Goal: Check status: Check status

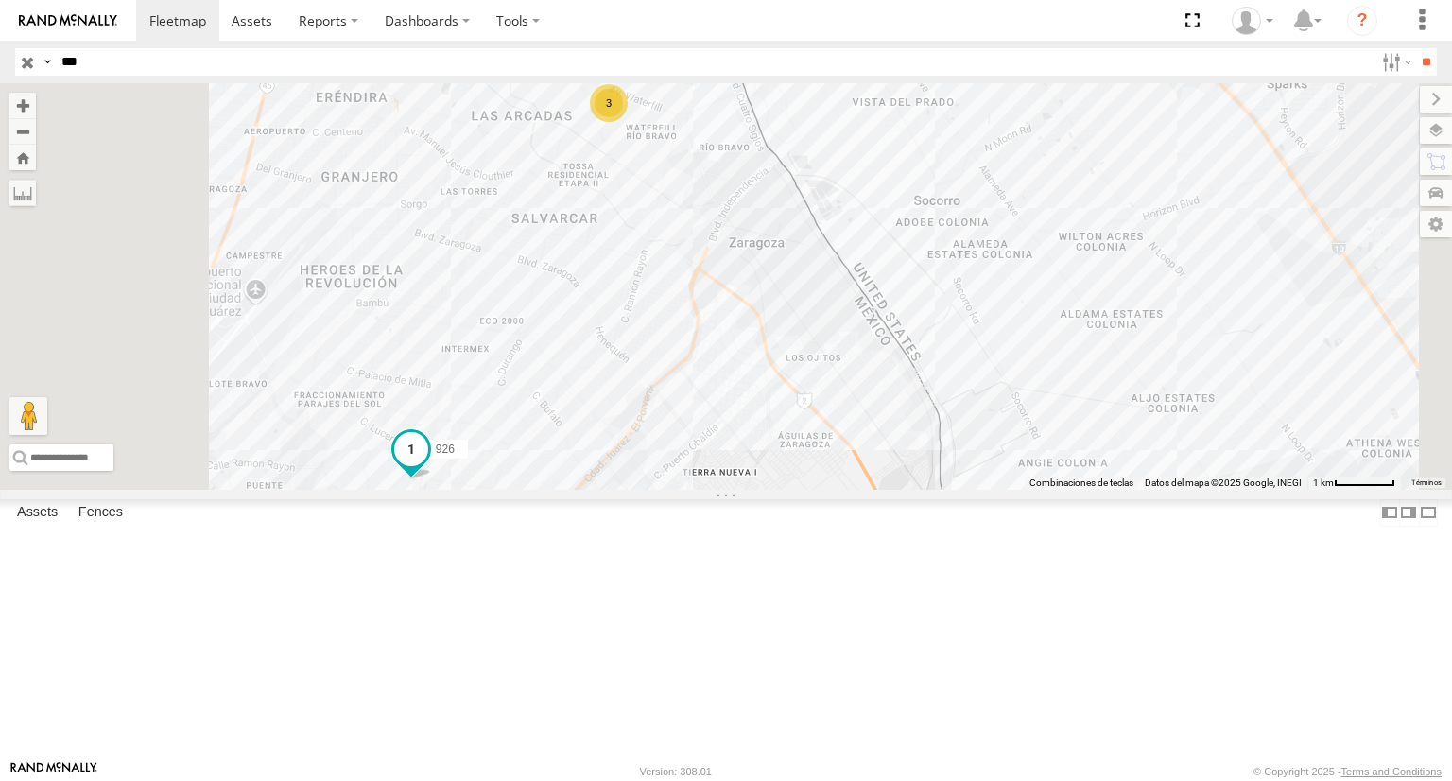
click at [428, 466] on span at bounding box center [411, 449] width 34 height 34
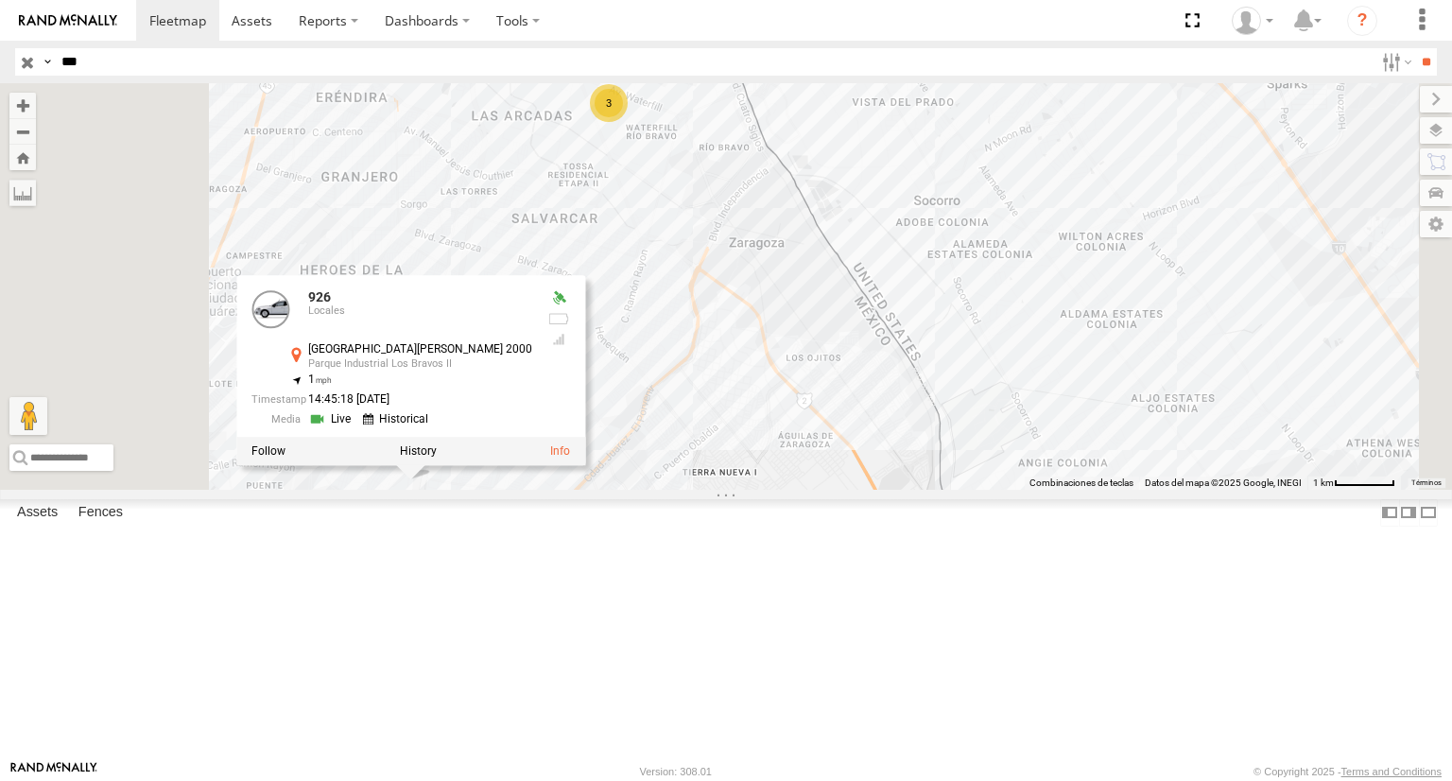
click at [356, 428] on link at bounding box center [332, 419] width 48 height 18
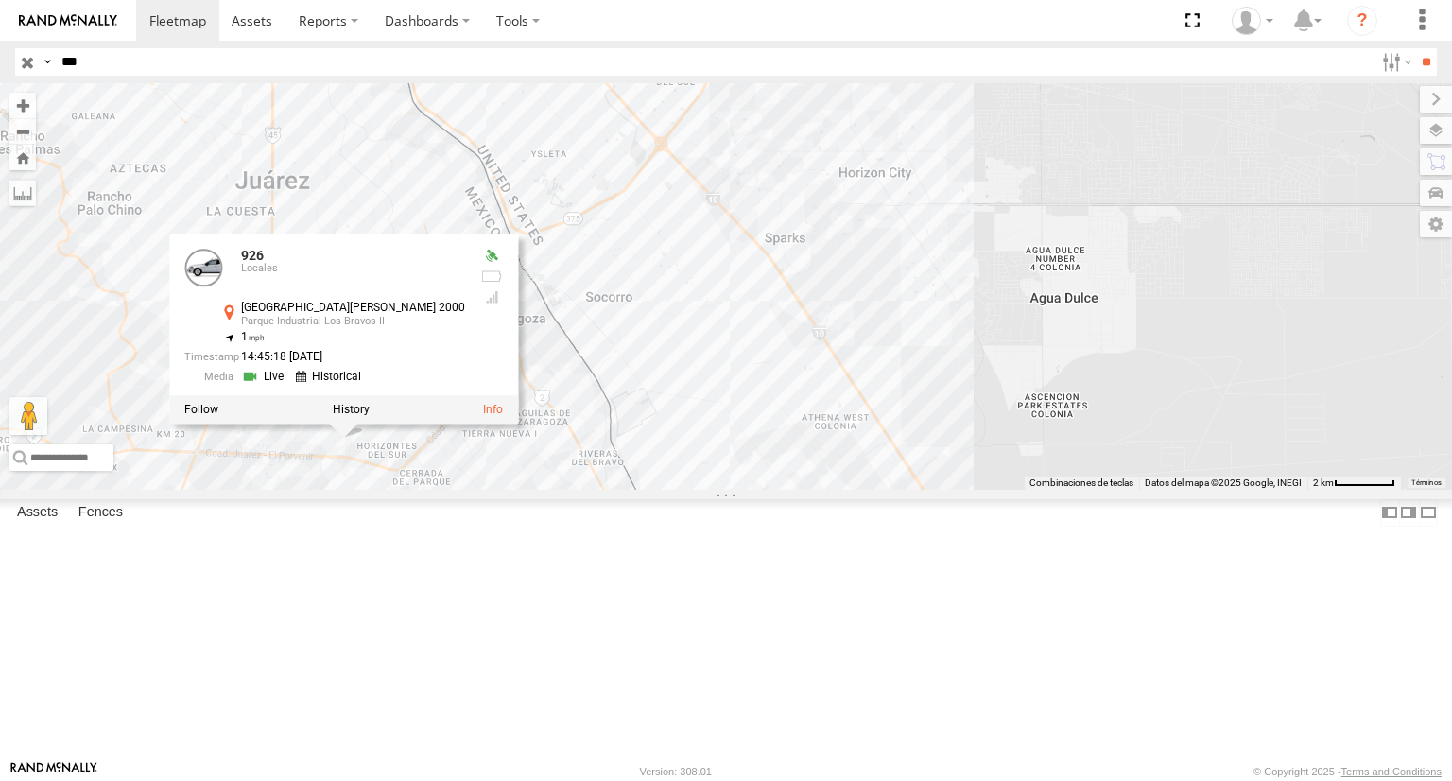
drag, startPoint x: 651, startPoint y: 360, endPoint x: 657, endPoint y: 271, distance: 89.0
click at [657, 271] on div "926 926 Locales Avenida Juárez 2000 Parque Industrial Los Bravos II 31.61138 , …" at bounding box center [726, 285] width 1452 height 405
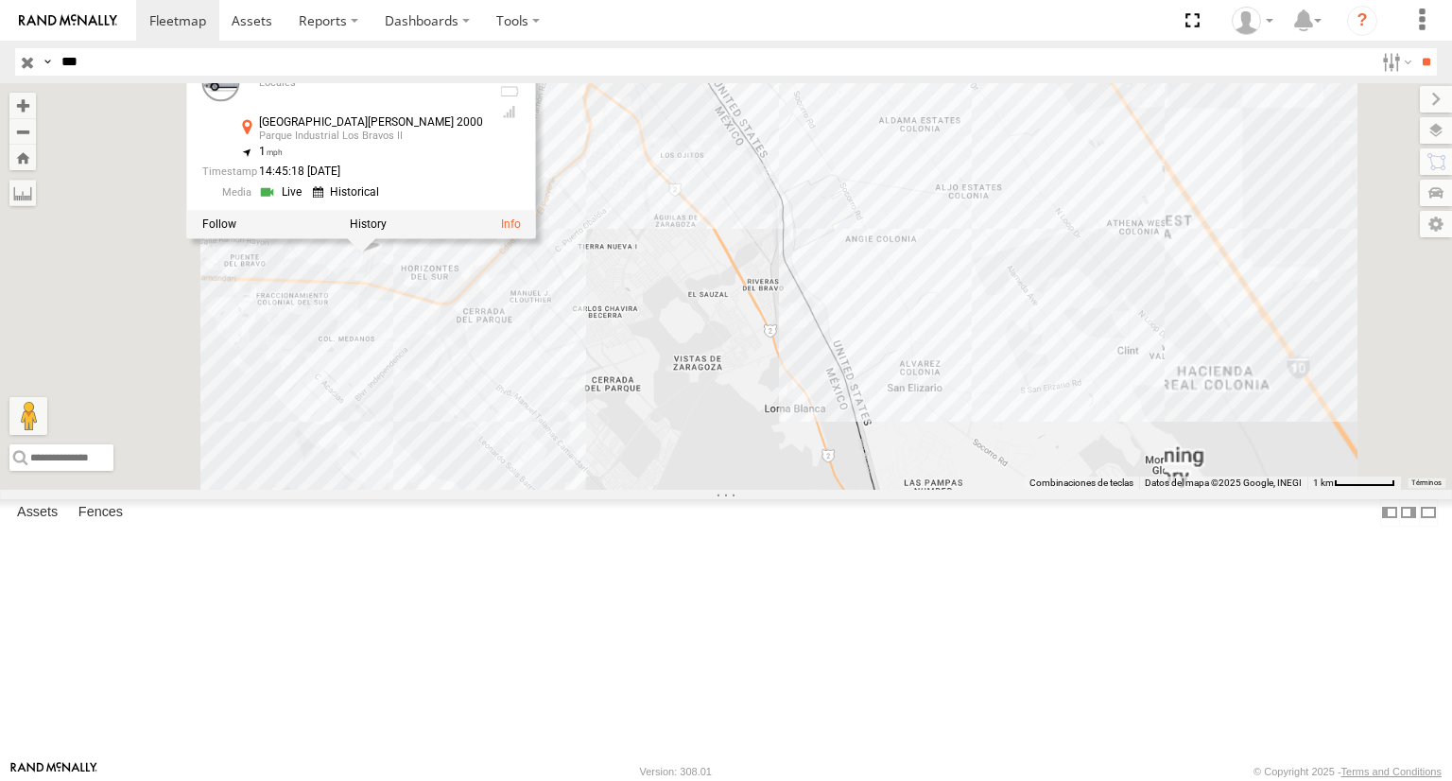
click at [546, 480] on div "926 926 Locales Avenida Juárez 2000 Parque Industrial Los Bravos II 31.61138 , …" at bounding box center [726, 285] width 1452 height 405
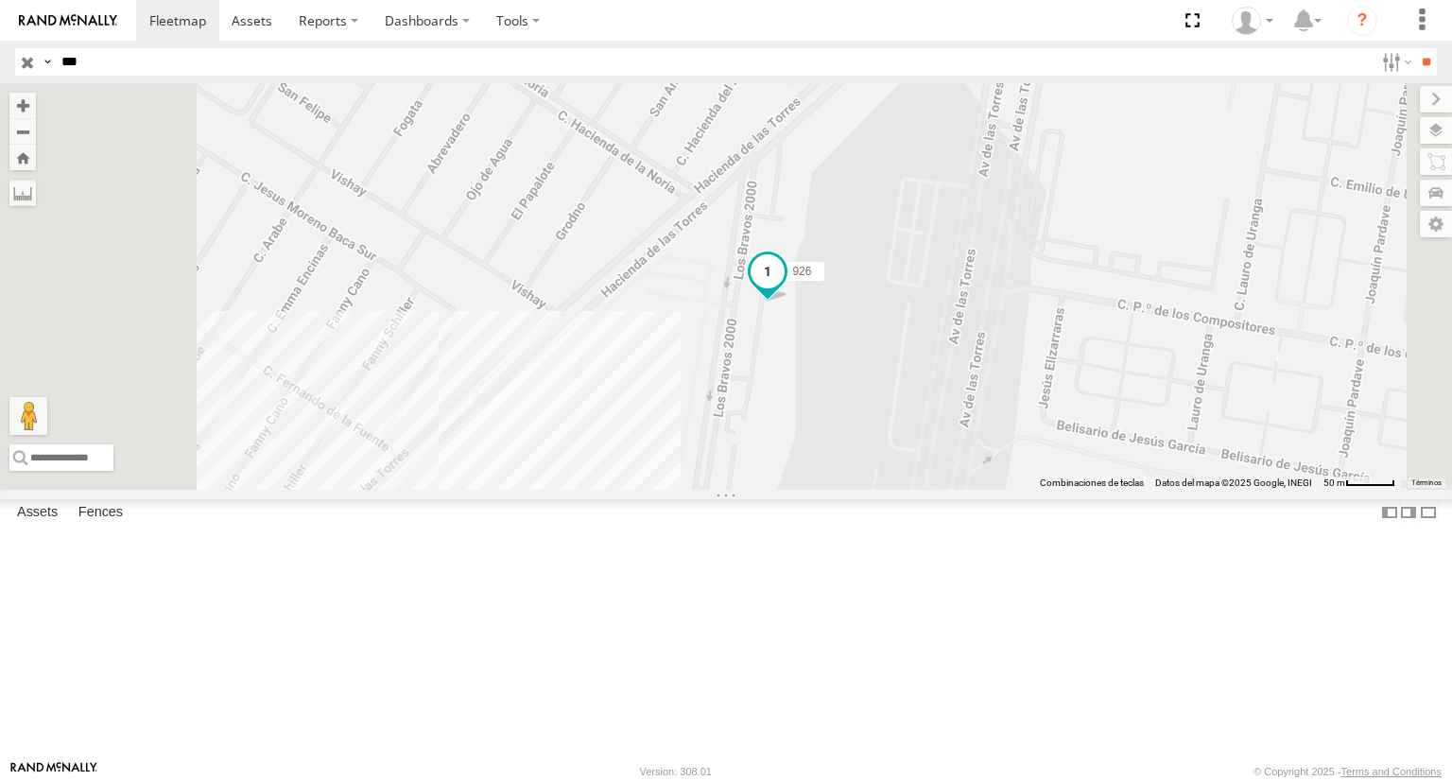
click at [788, 301] on span at bounding box center [768, 275] width 42 height 51
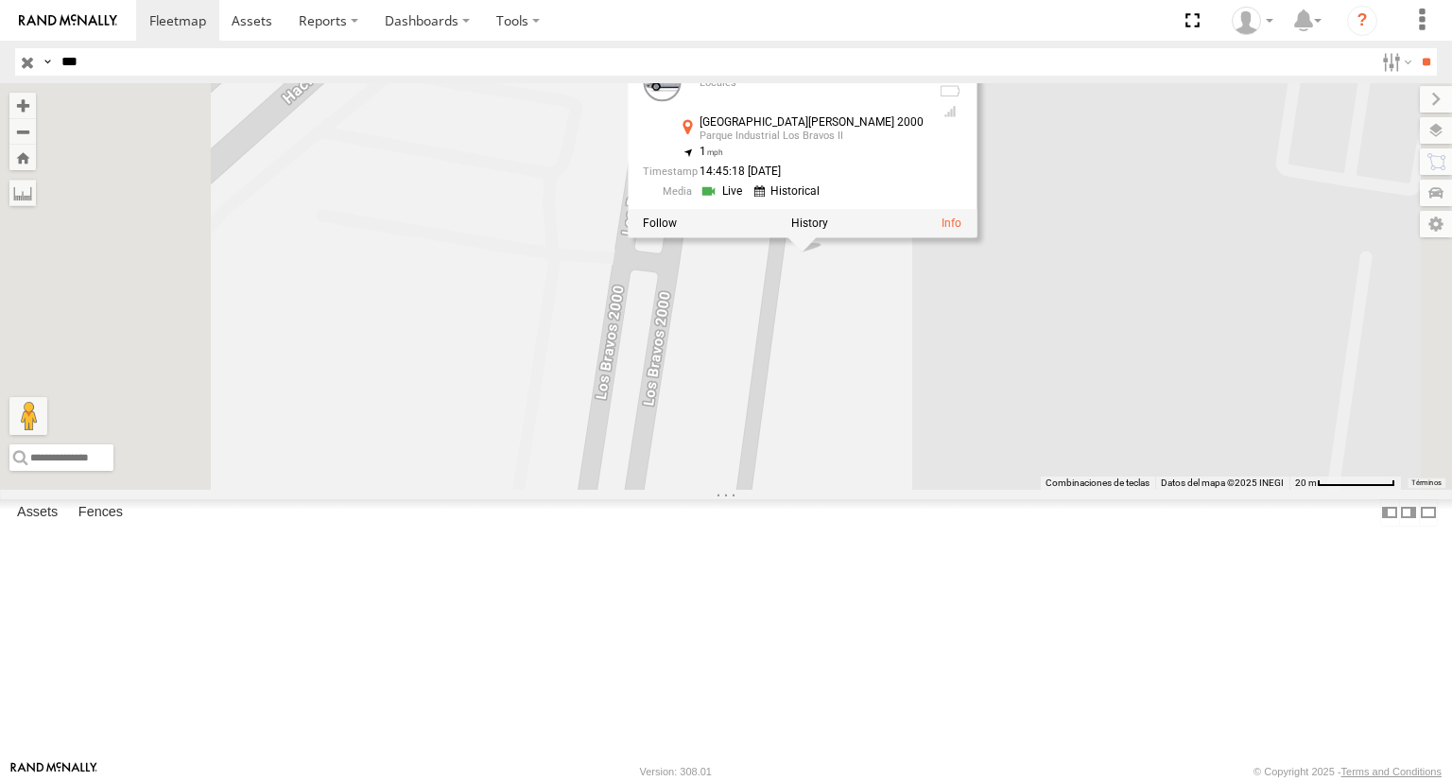
click at [748, 200] on link at bounding box center [723, 191] width 48 height 18
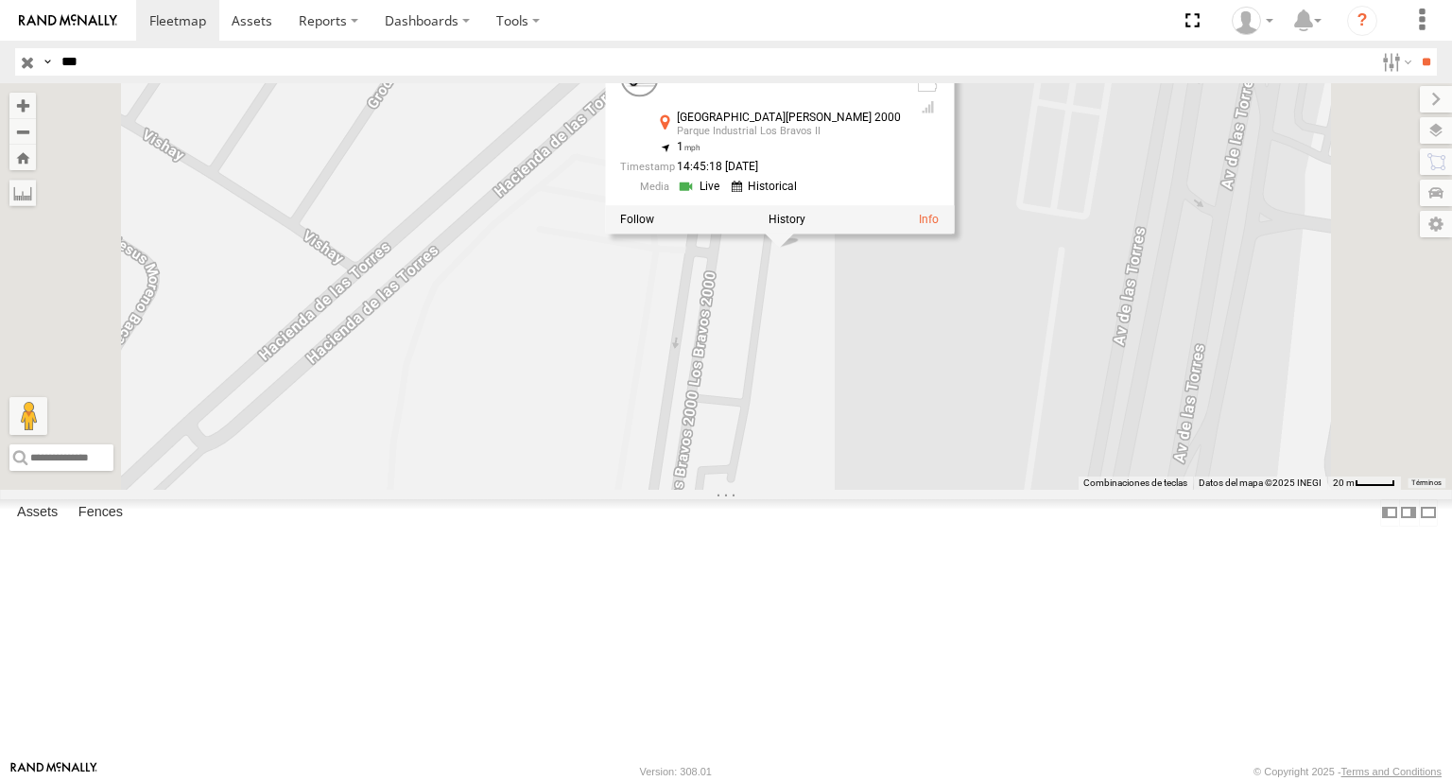
click at [0, 0] on span at bounding box center [0, 0] width 0 height 0
click at [0, 0] on div "Locales" at bounding box center [0, 0] width 0 height 0
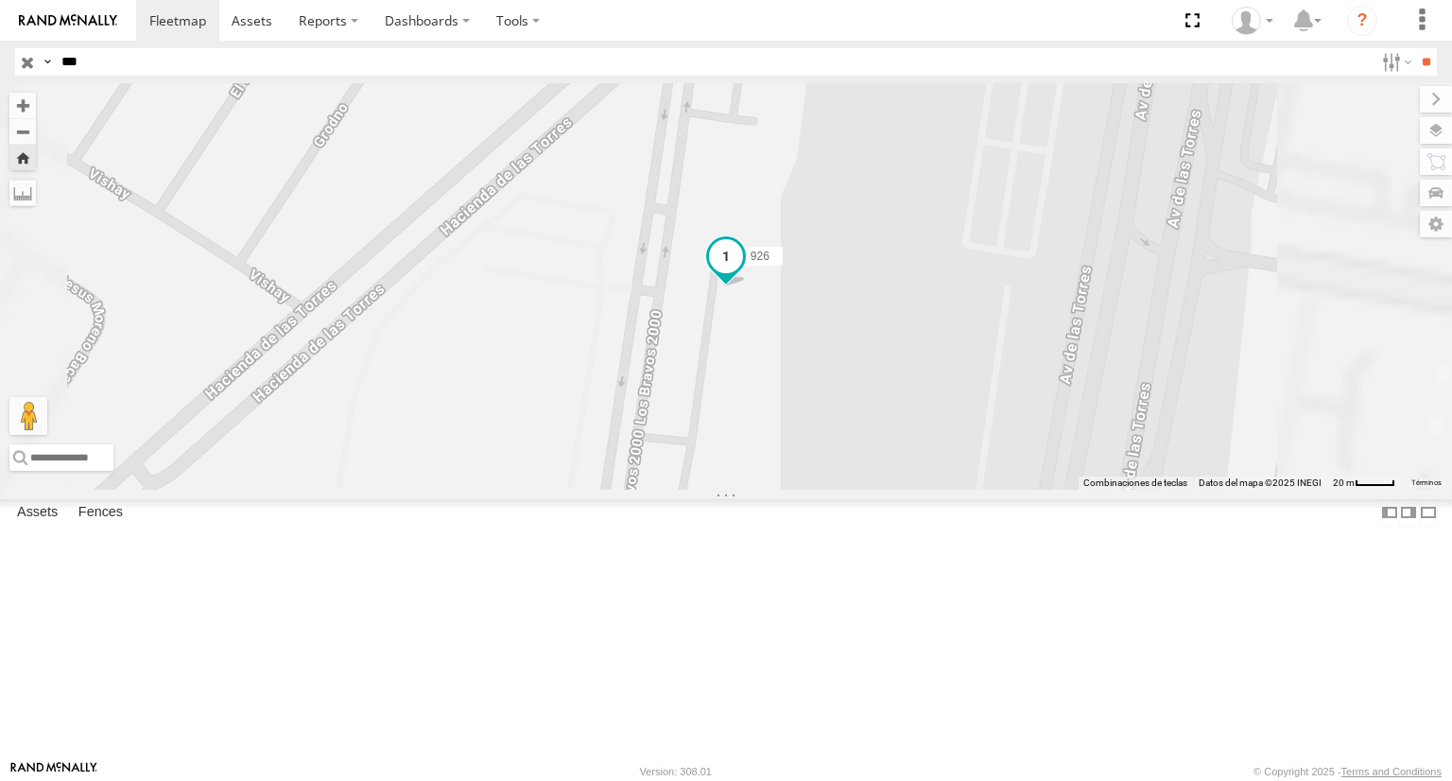
click at [743, 273] on span at bounding box center [726, 256] width 34 height 34
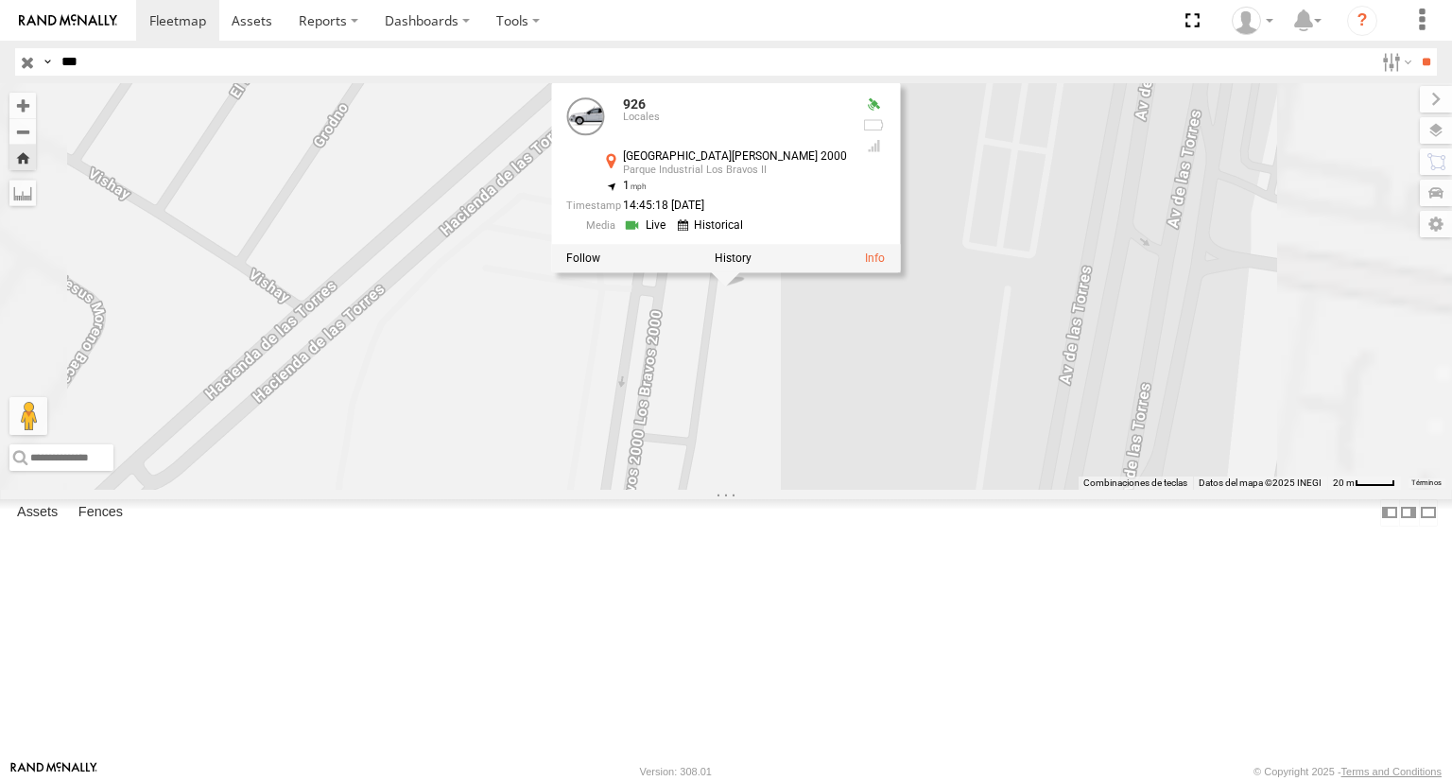
click at [641, 489] on div "926 926 Locales Avenida Juárez 2000 Parque Industrial Los Bravos II 31.61138 , …" at bounding box center [726, 285] width 1452 height 405
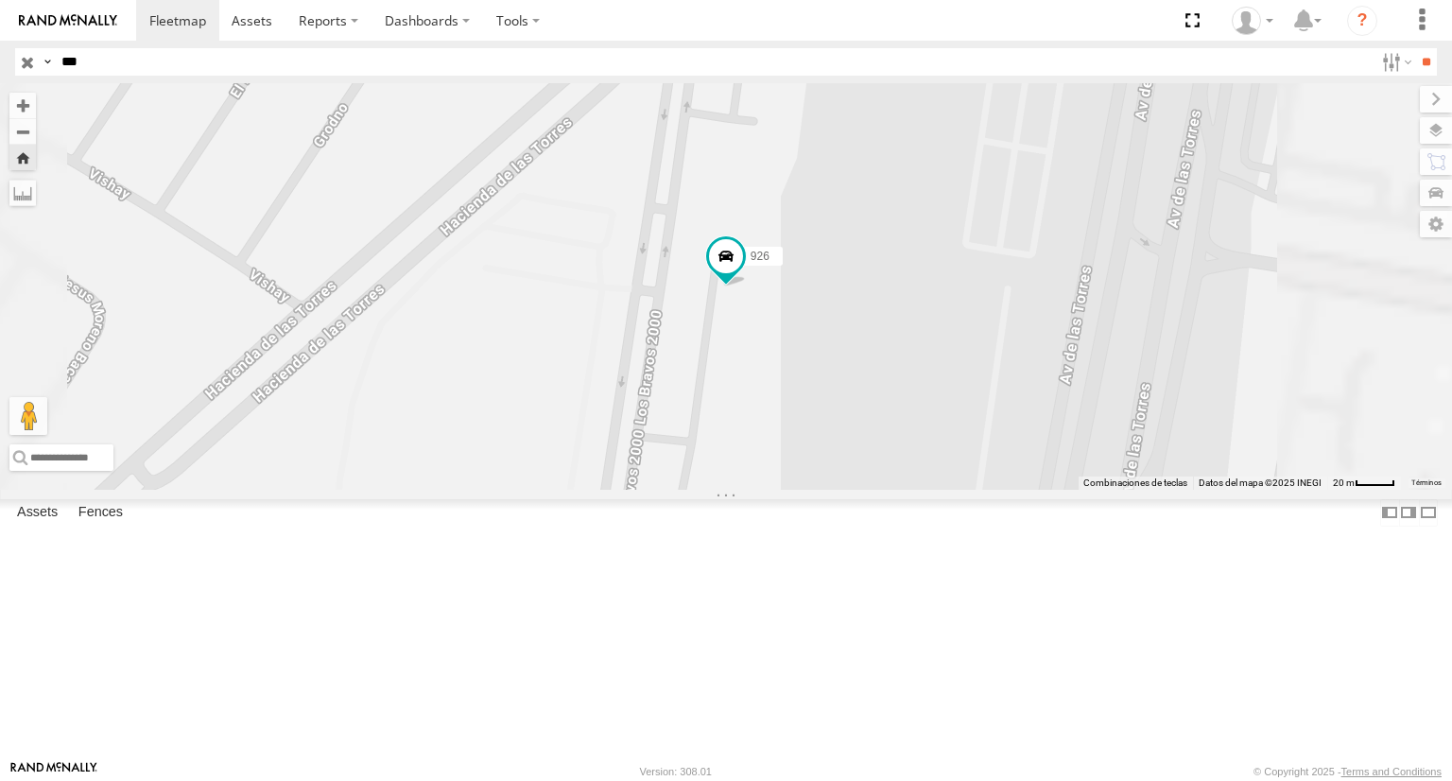
click at [817, 489] on div "926" at bounding box center [726, 285] width 1452 height 405
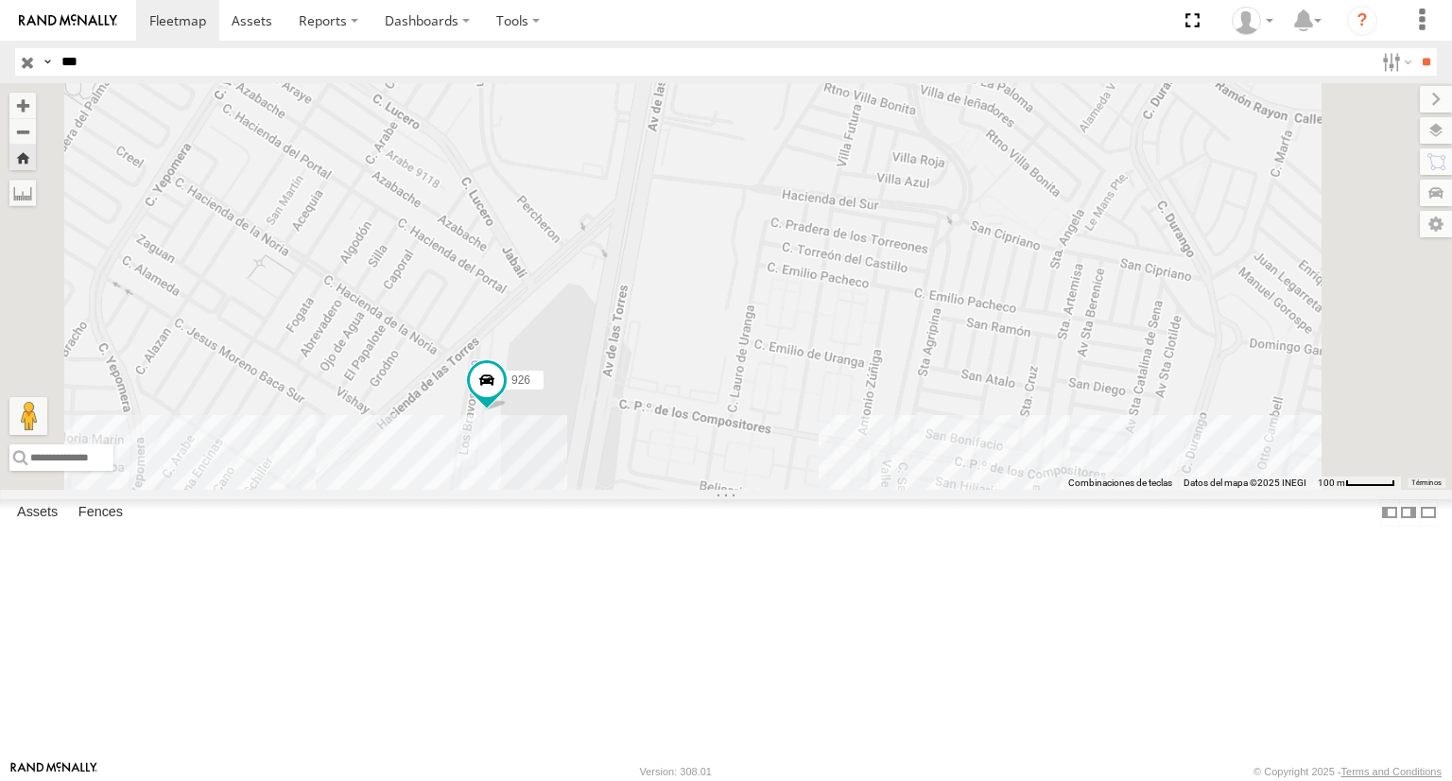
drag, startPoint x: 719, startPoint y: 540, endPoint x: 716, endPoint y: 483, distance: 56.8
click at [718, 487] on div "926" at bounding box center [726, 285] width 1452 height 405
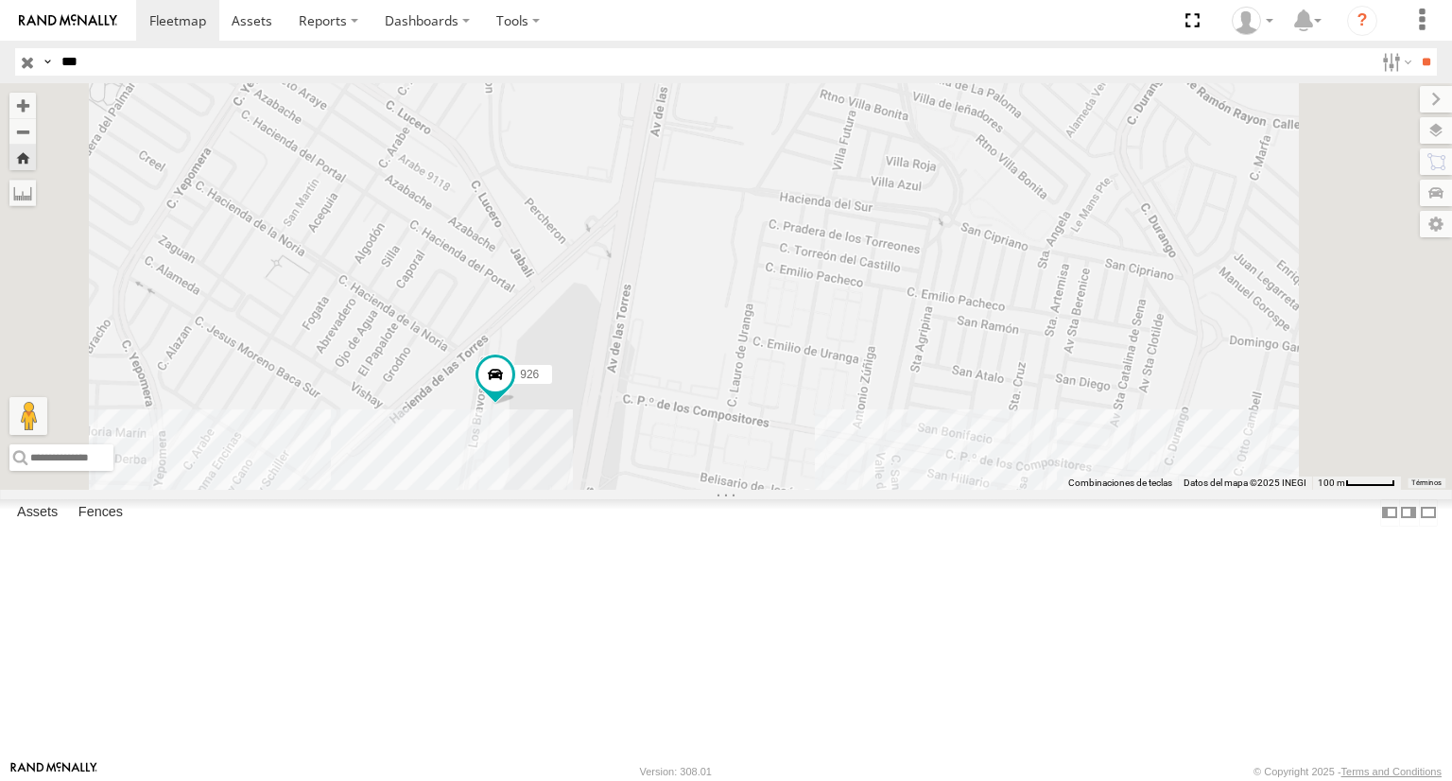
click at [0, 0] on span at bounding box center [0, 0] width 0 height 0
click at [0, 0] on div "Locales" at bounding box center [0, 0] width 0 height 0
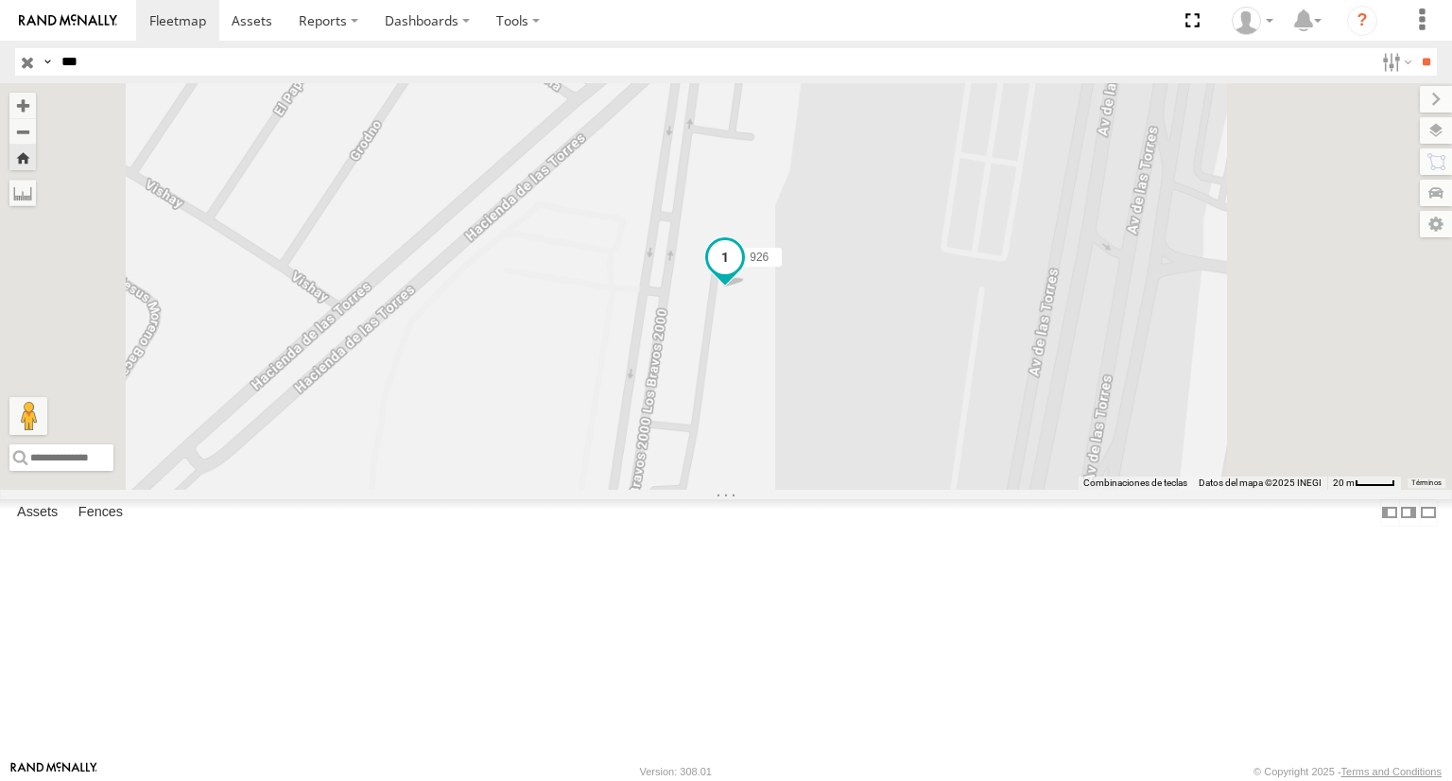
click at [742, 274] on span at bounding box center [725, 257] width 34 height 34
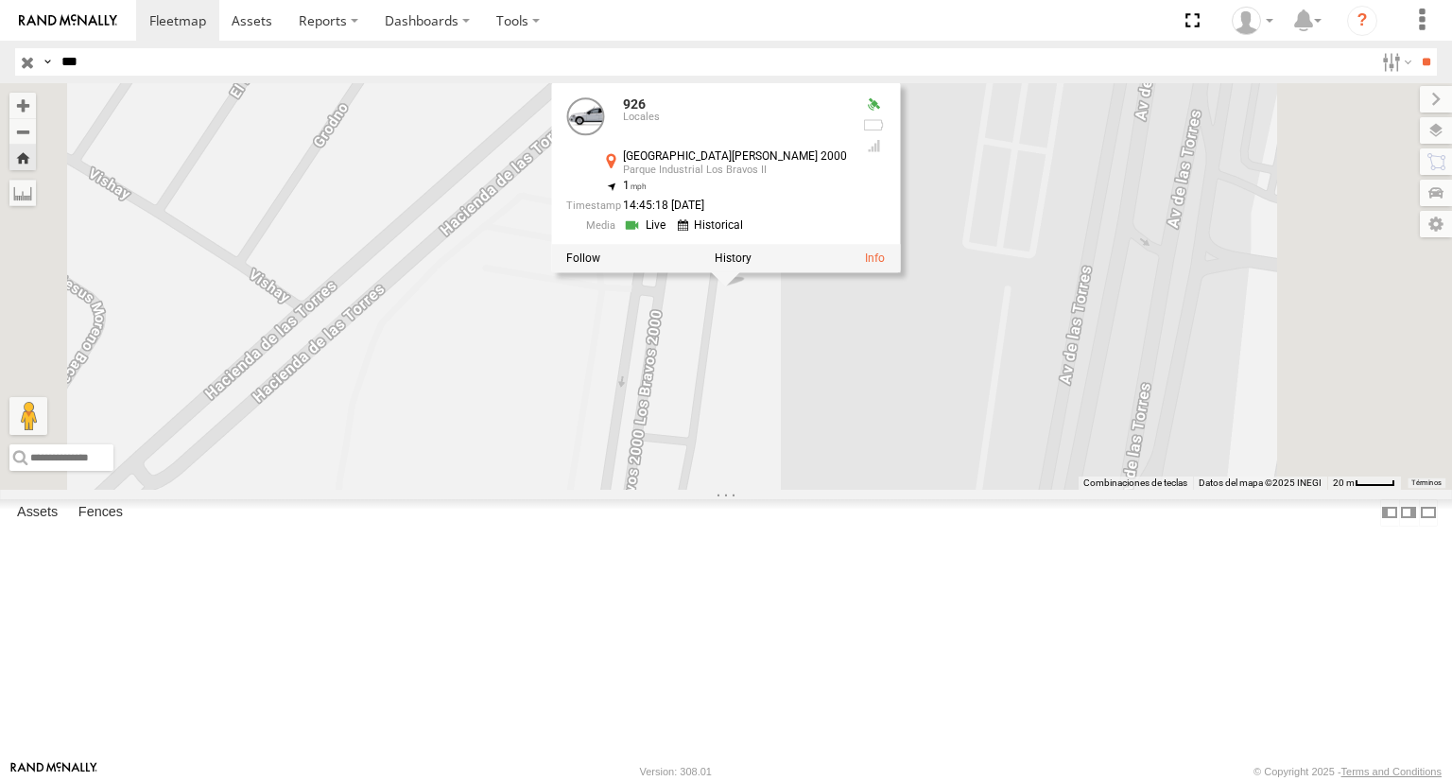
click at [0, 0] on span at bounding box center [0, 0] width 0 height 0
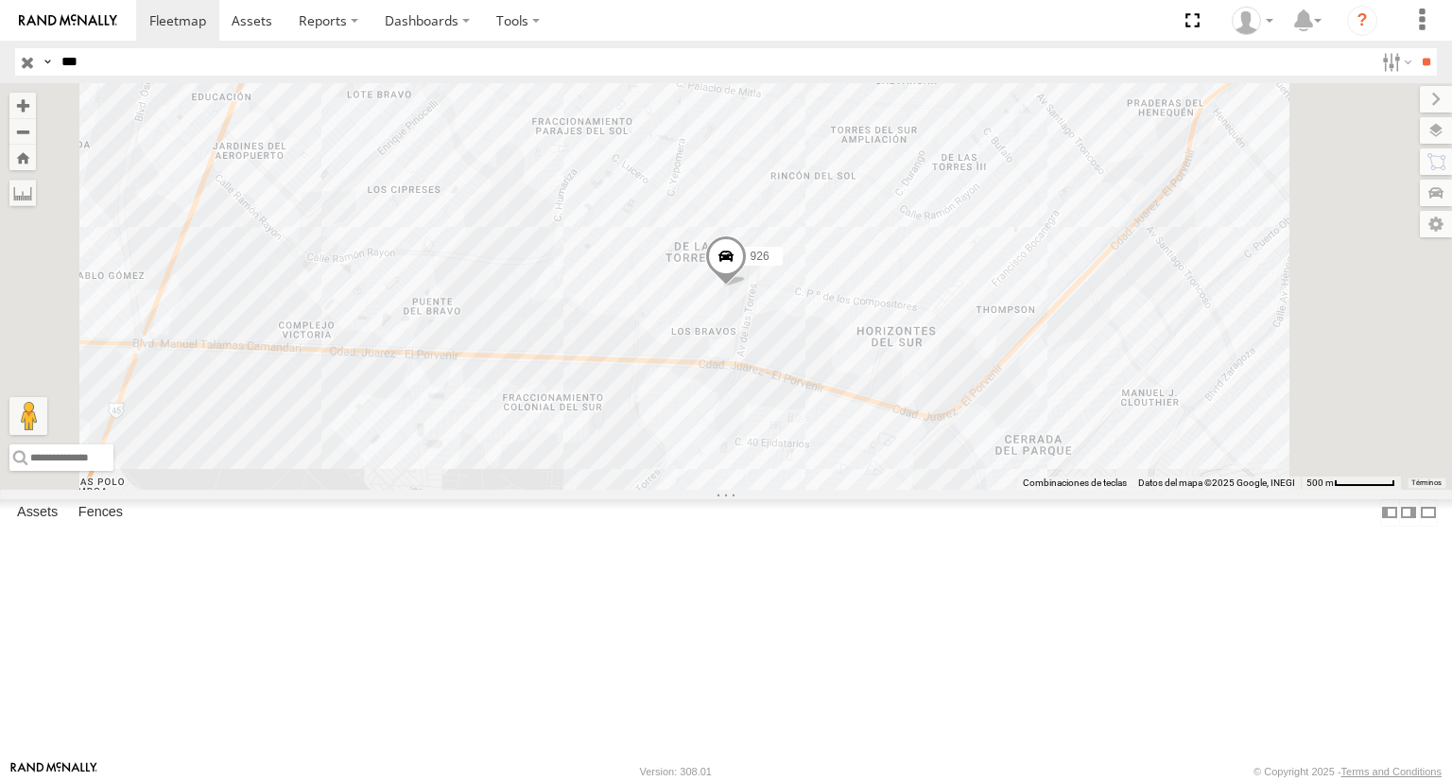
click at [0, 0] on span at bounding box center [0, 0] width 0 height 0
click at [0, 0] on div "Locales" at bounding box center [0, 0] width 0 height 0
